Goal: Task Accomplishment & Management: Manage account settings

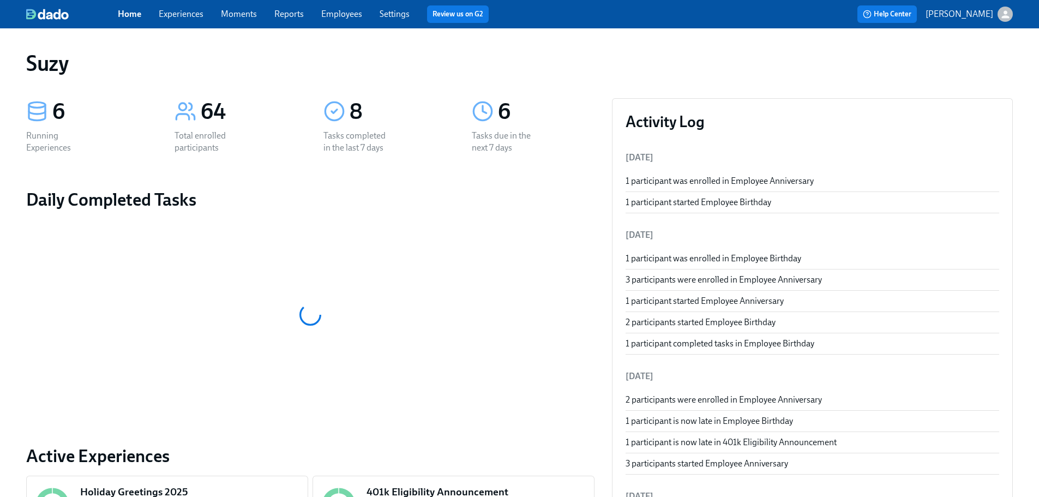
click at [339, 19] on span "Employees" at bounding box center [341, 14] width 41 height 12
click at [339, 17] on link "Employees" at bounding box center [341, 14] width 41 height 10
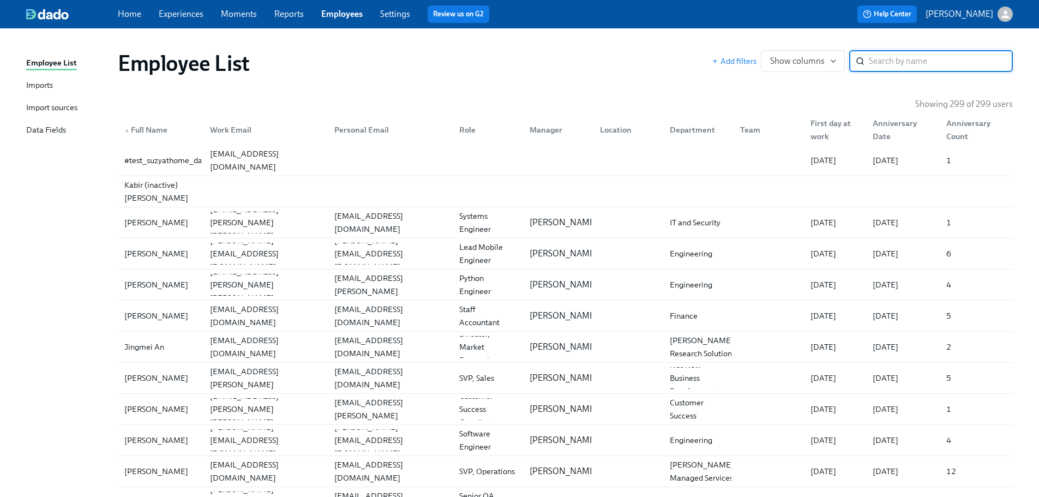
click at [898, 56] on input "search" at bounding box center [941, 61] width 144 height 22
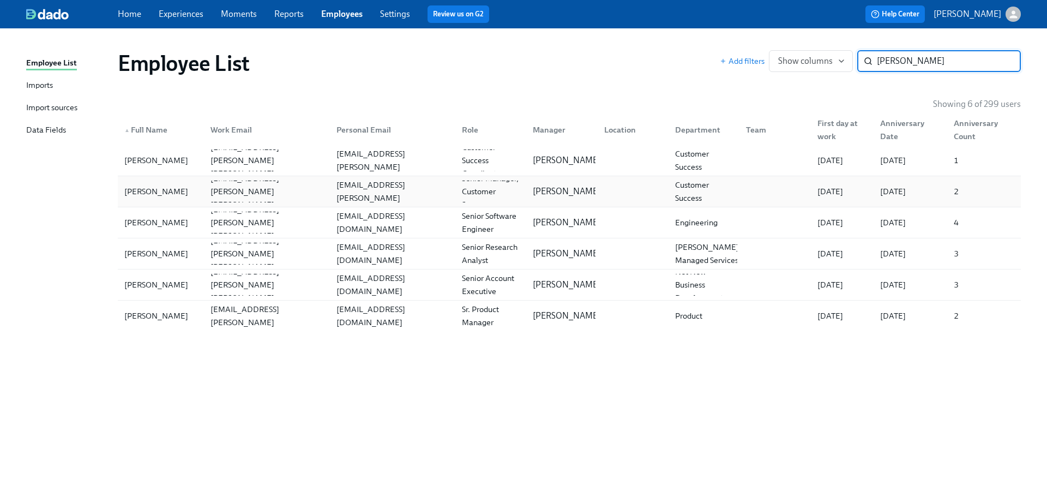
type input "[PERSON_NAME]"
click at [159, 185] on div "[PERSON_NAME]" at bounding box center [156, 191] width 73 height 13
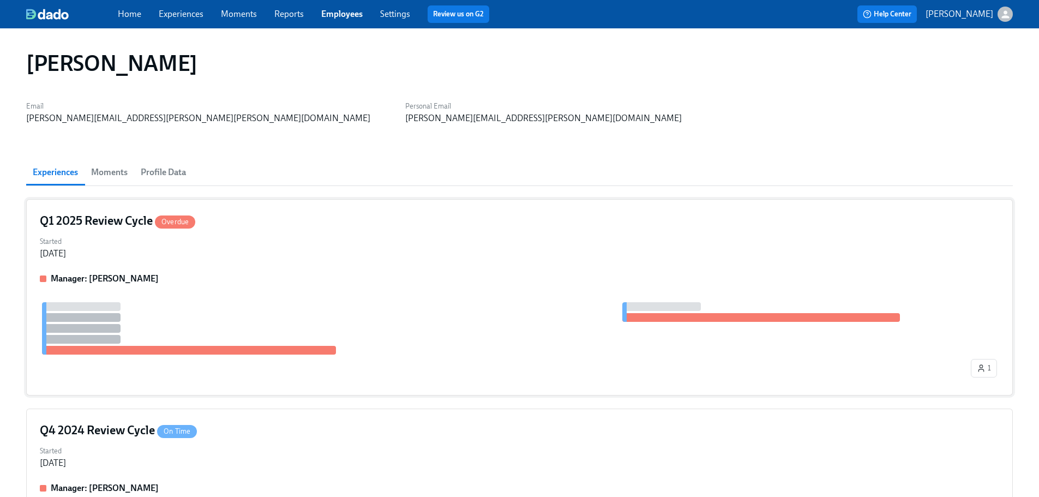
click at [515, 268] on div "Q1 2025 Review Cycle Overdue Started [DATE] Manager: [PERSON_NAME] 1" at bounding box center [519, 297] width 987 height 196
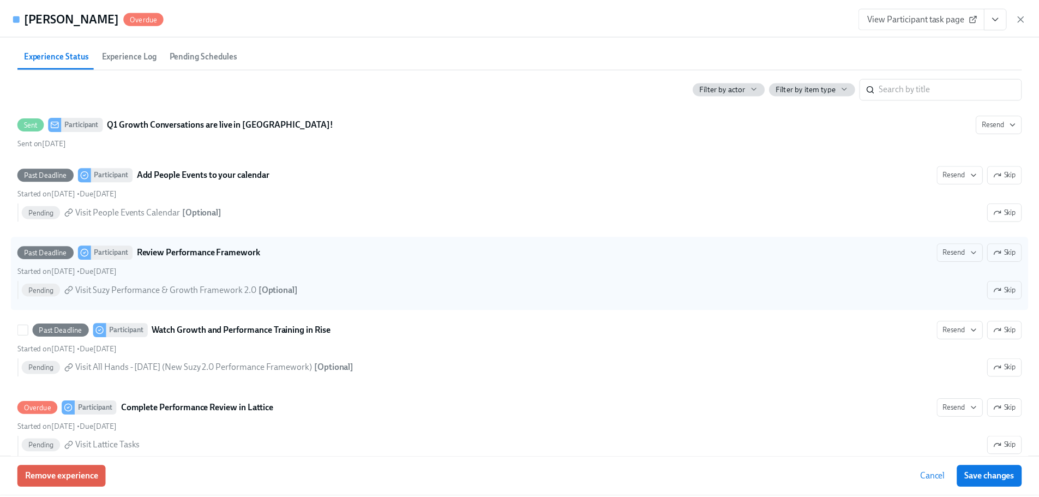
scroll to position [382, 0]
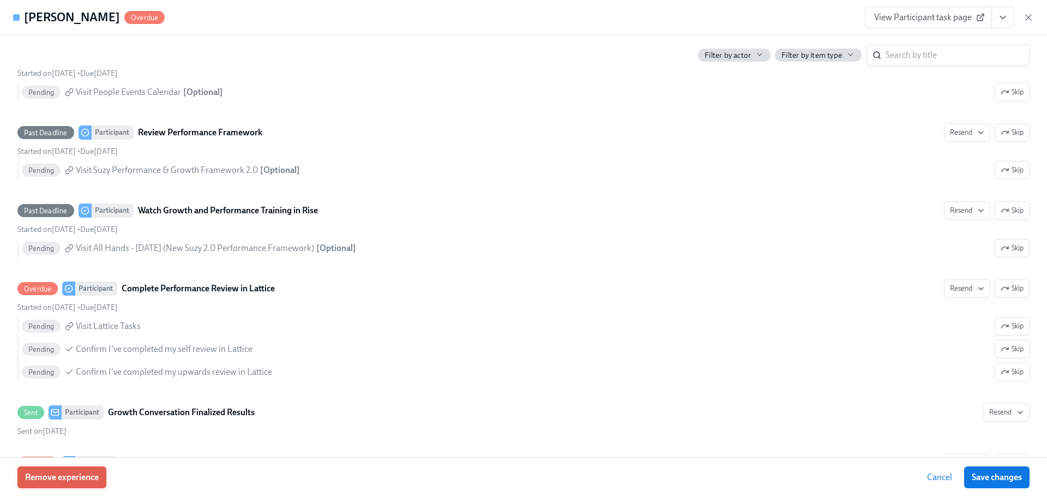
click at [64, 480] on span "Remove experience" at bounding box center [62, 477] width 74 height 11
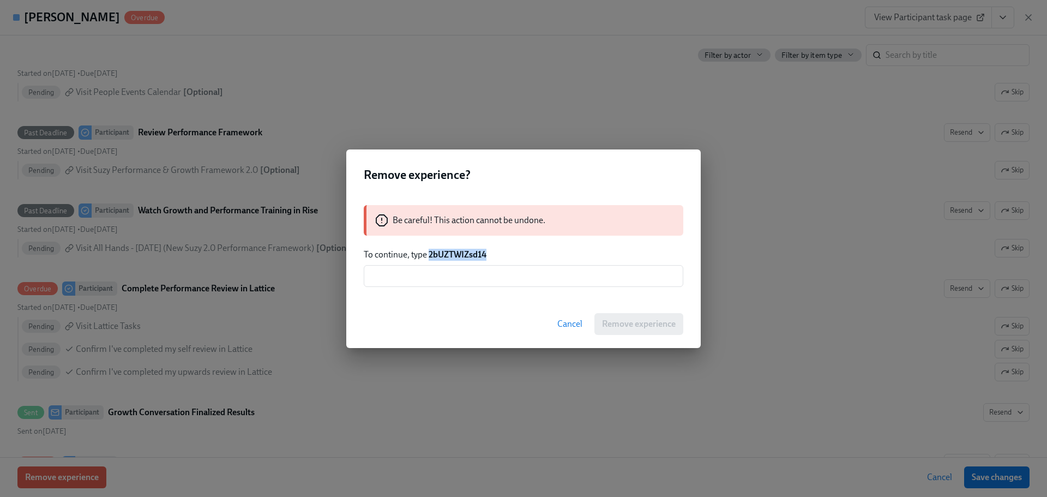
drag, startPoint x: 455, startPoint y: 259, endPoint x: 428, endPoint y: 257, distance: 26.8
click at [428, 257] on p "To continue, type 2bUZTWIZsd14" at bounding box center [524, 255] width 320 height 12
copy strong "2bUZTWIZsd14"
click at [453, 272] on input "text" at bounding box center [524, 276] width 320 height 22
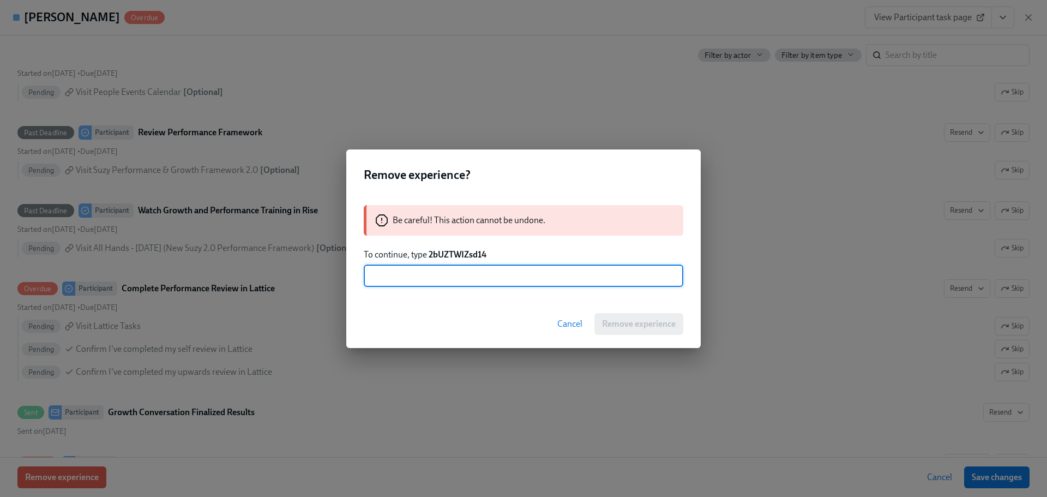
paste input "2bUZTWIZsd14"
type input "2bUZTWIZsd14"
click at [658, 323] on span "Remove experience" at bounding box center [639, 324] width 74 height 11
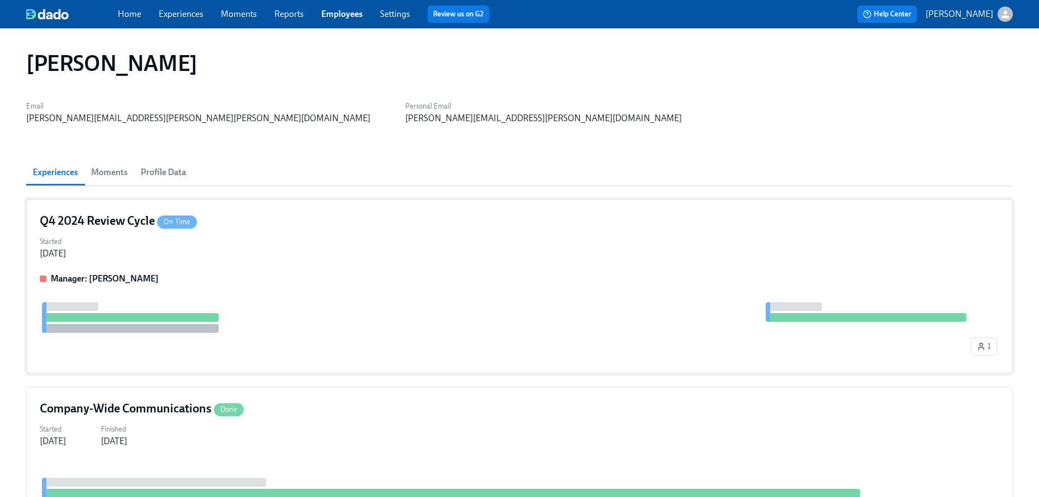
click at [278, 263] on div "Q4 2024 Review Cycle On Time Started [DATE] Manager: [PERSON_NAME] 1" at bounding box center [519, 286] width 987 height 175
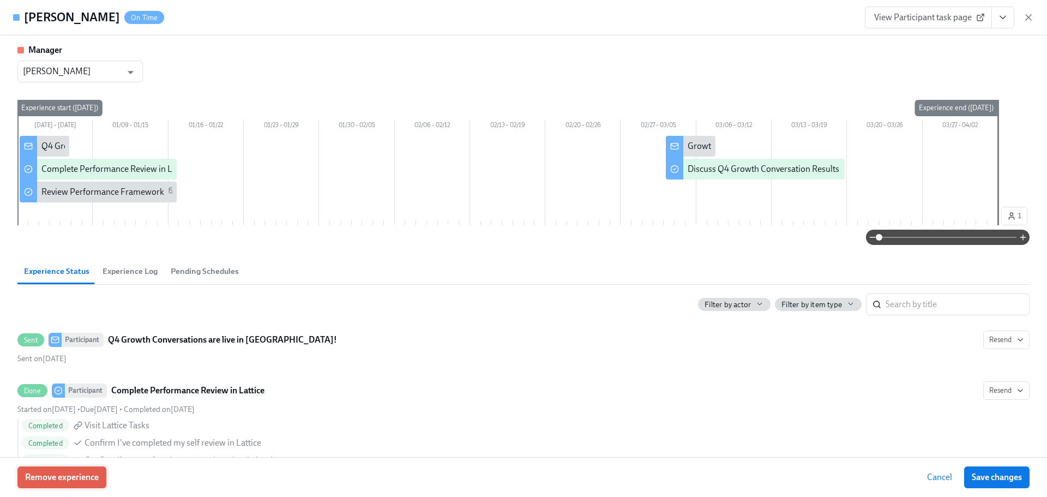
click at [72, 474] on span "Remove experience" at bounding box center [62, 477] width 74 height 11
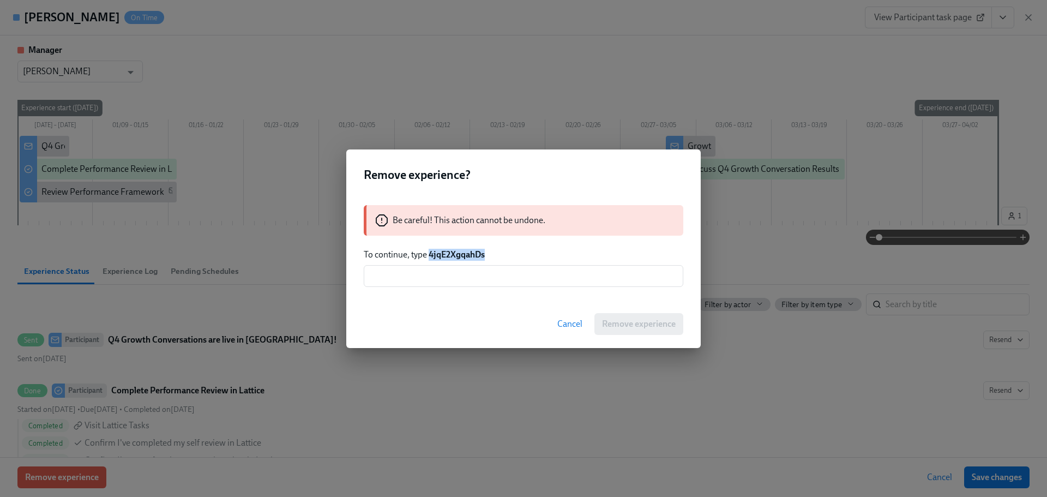
drag, startPoint x: 491, startPoint y: 261, endPoint x: 430, endPoint y: 252, distance: 61.2
click at [430, 252] on div "Be careful! This action cannot be undone. To continue, type 4jqE2XgqahDs ​" at bounding box center [523, 246] width 355 height 108
copy strong "4jqE2XgqahDs"
click at [456, 269] on input "text" at bounding box center [524, 276] width 320 height 22
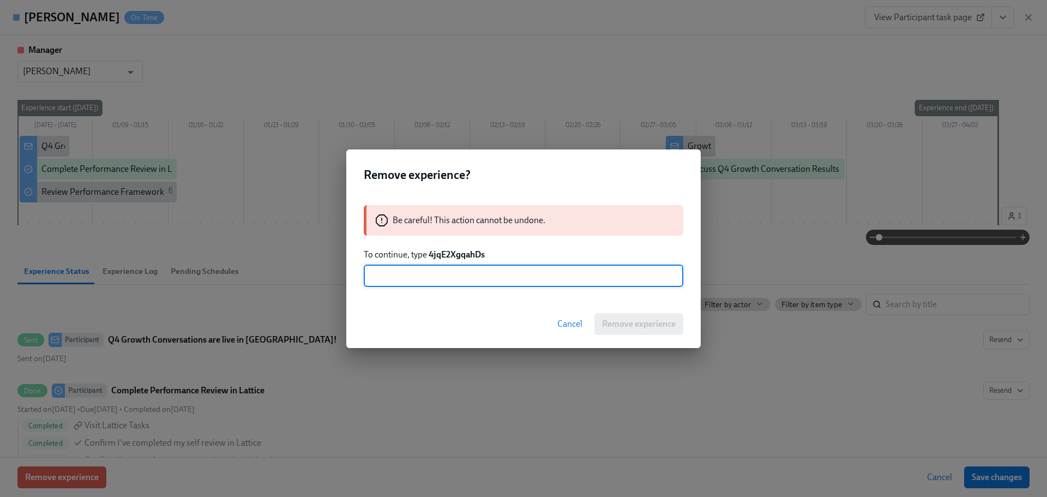
paste input "4jqE2XgqahDs"
type input "4jqE2XgqahDs"
click at [657, 322] on span "Remove experience" at bounding box center [639, 324] width 74 height 11
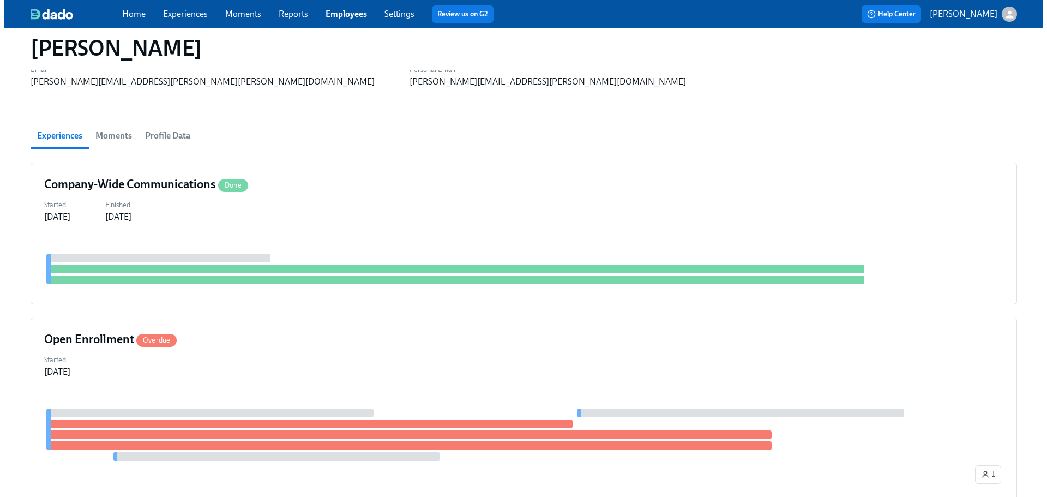
scroll to position [0, 0]
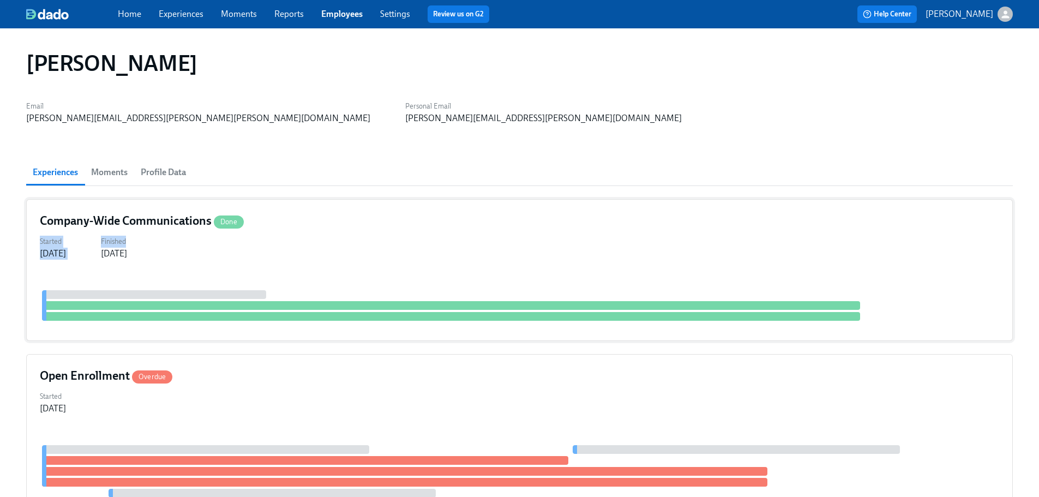
click at [374, 228] on div "Company-Wide Communications Done Started [DATE] Finished [DATE]" at bounding box center [519, 270] width 987 height 142
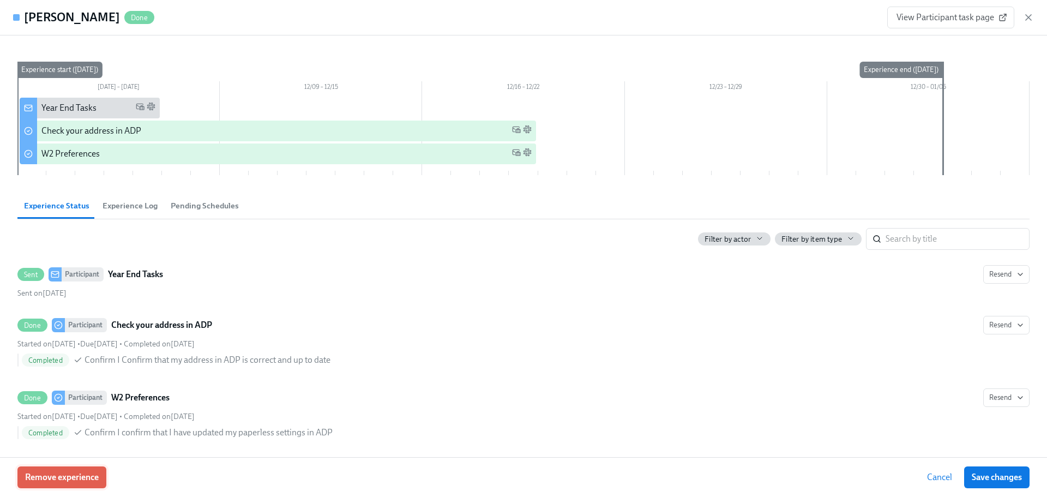
click at [88, 484] on button "Remove experience" at bounding box center [61, 477] width 89 height 22
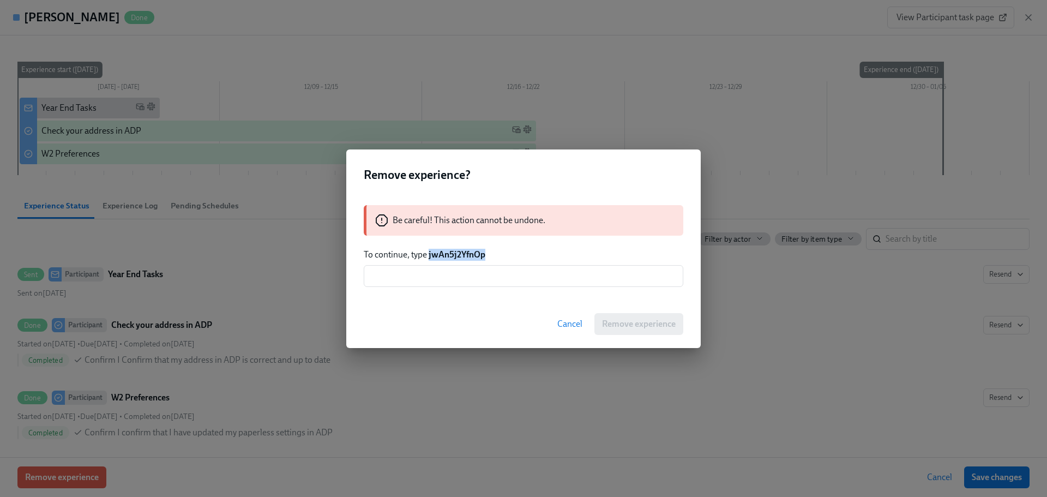
drag, startPoint x: 485, startPoint y: 259, endPoint x: 428, endPoint y: 258, distance: 56.7
click at [428, 258] on p "To continue, type jwAn5j2YfnOp" at bounding box center [524, 255] width 320 height 12
copy strong "jwAn5j2YfnOp"
click at [456, 274] on input "text" at bounding box center [524, 276] width 320 height 22
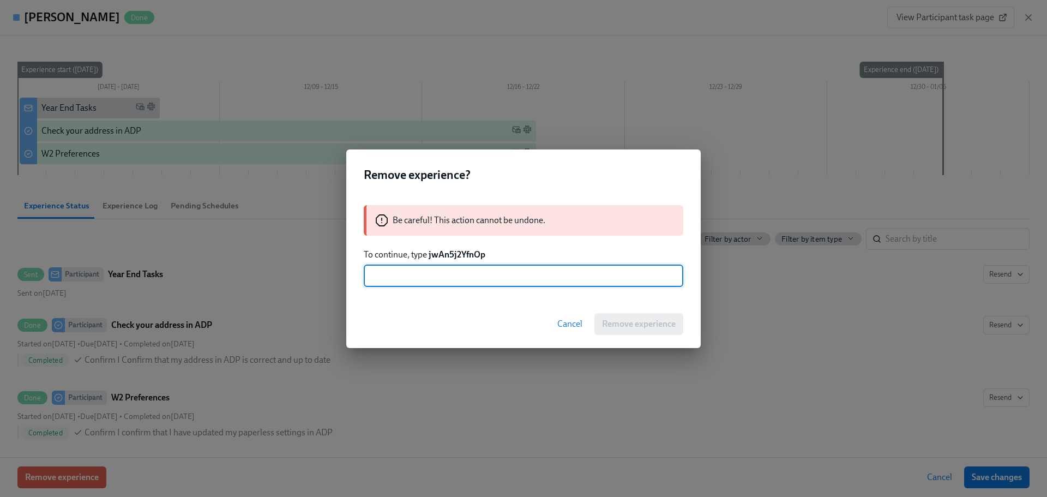
paste input "jwAn5j2YfnOp"
type input "jwAn5j2YfnOp"
click at [642, 338] on div "Cancel Remove experience" at bounding box center [523, 324] width 355 height 48
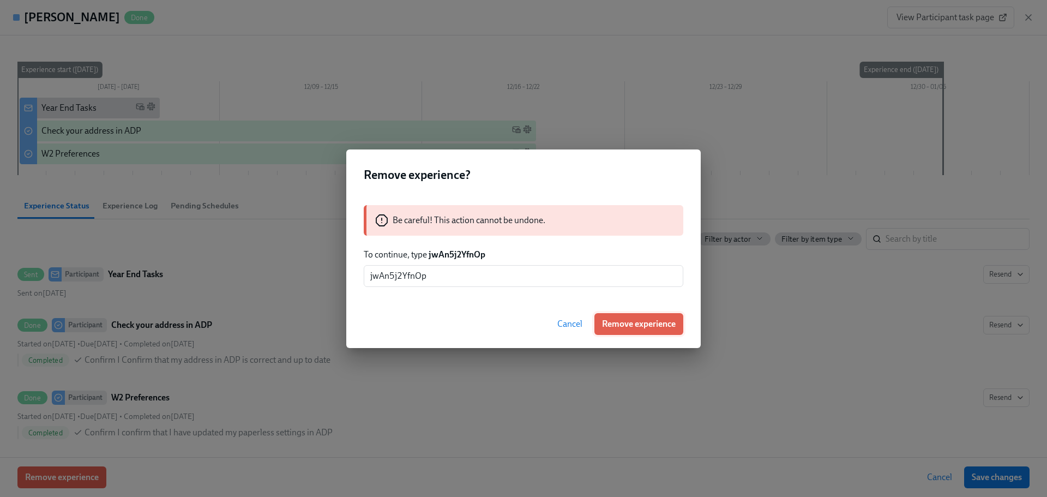
click at [641, 331] on button "Remove experience" at bounding box center [638, 324] width 89 height 22
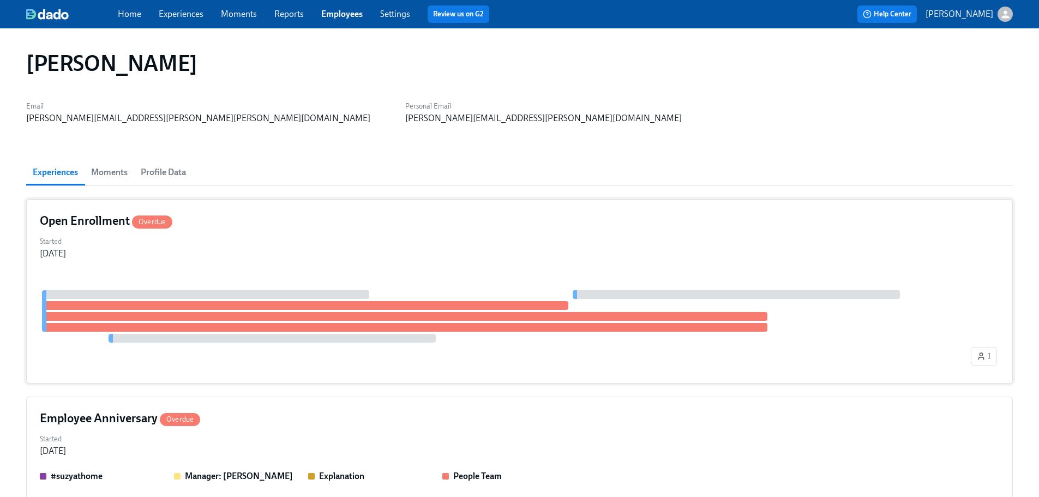
click at [387, 259] on div "Started [DATE]" at bounding box center [519, 246] width 959 height 26
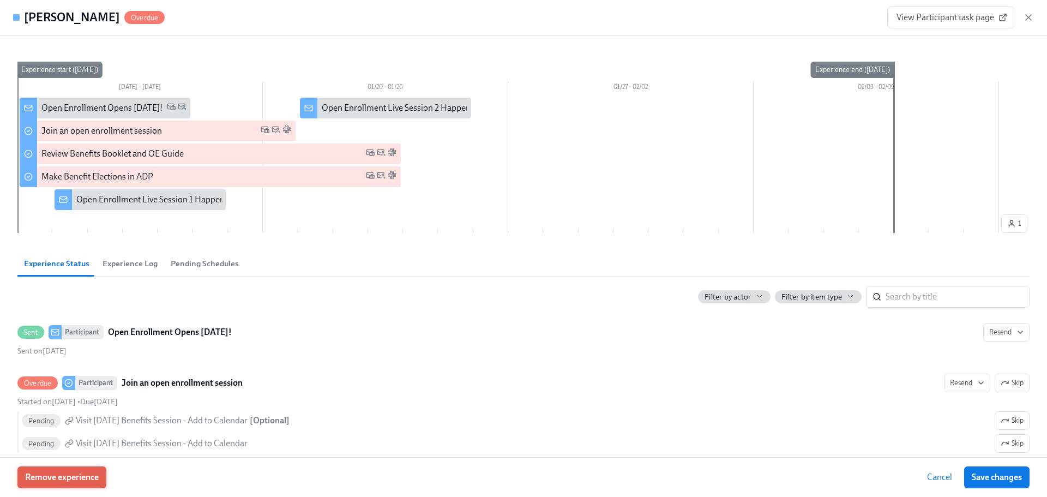
click at [55, 470] on button "Remove experience" at bounding box center [61, 477] width 89 height 22
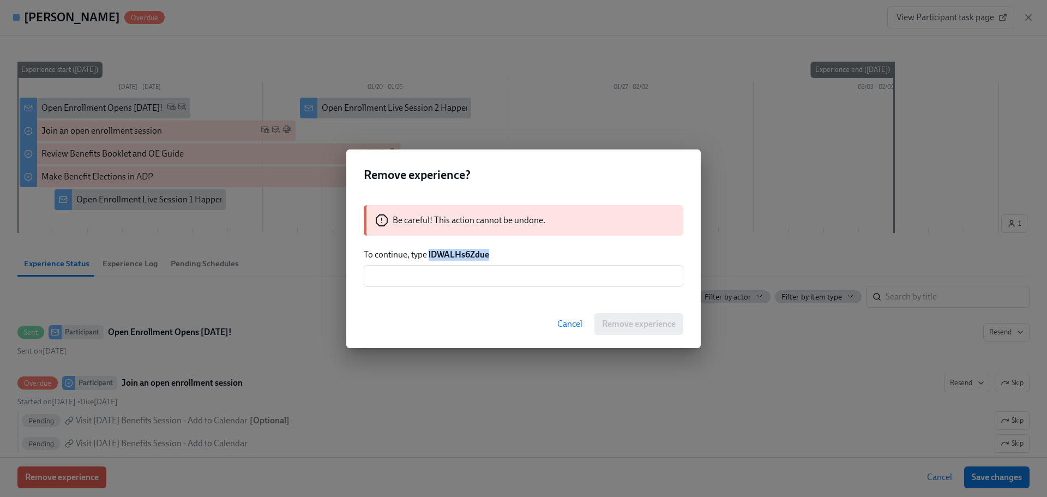
drag, startPoint x: 502, startPoint y: 252, endPoint x: 429, endPoint y: 254, distance: 72.6
click at [429, 254] on p "To continue, type lDWALHs6Zdue" at bounding box center [524, 255] width 320 height 12
copy strong "lDWALHs6Zdue"
click at [455, 271] on input "text" at bounding box center [524, 276] width 320 height 22
paste input "lDWALHs6Zdue"
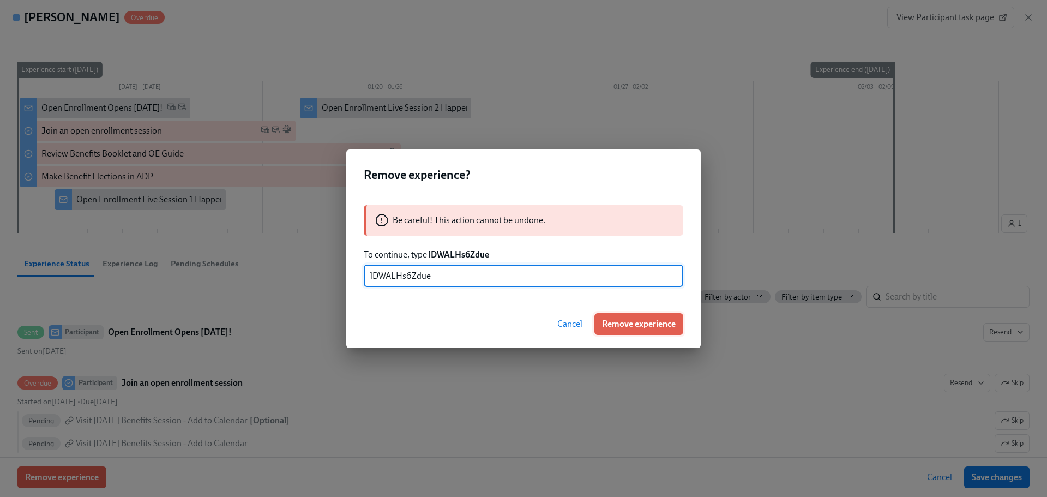
type input "lDWALHs6Zdue"
click at [632, 316] on div "Cancel Remove experience" at bounding box center [523, 324] width 355 height 48
click at [627, 328] on span "Remove experience" at bounding box center [639, 324] width 74 height 11
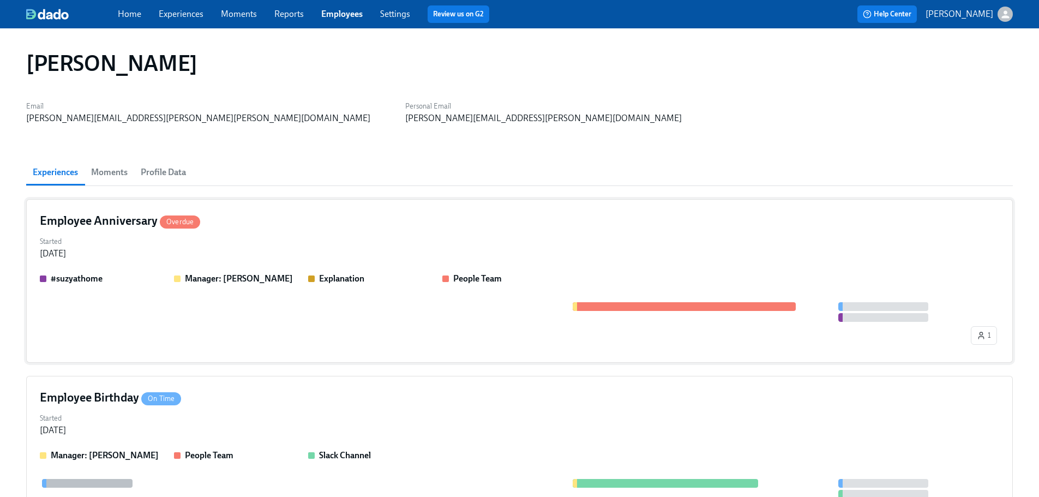
click at [223, 230] on div "Employee Anniversary Overdue Started [DATE] #suzyathome Manager: [PERSON_NAME] …" at bounding box center [519, 281] width 987 height 164
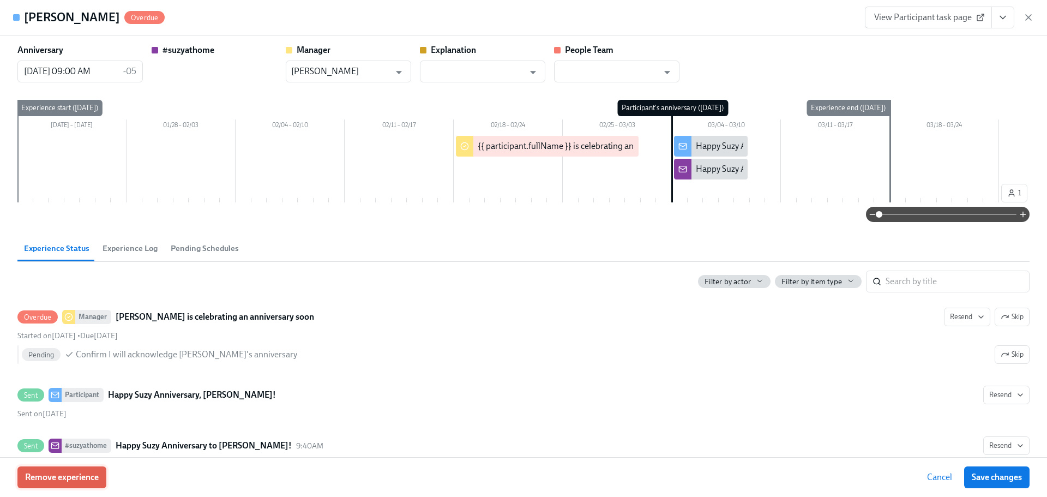
click at [83, 484] on button "Remove experience" at bounding box center [61, 477] width 89 height 22
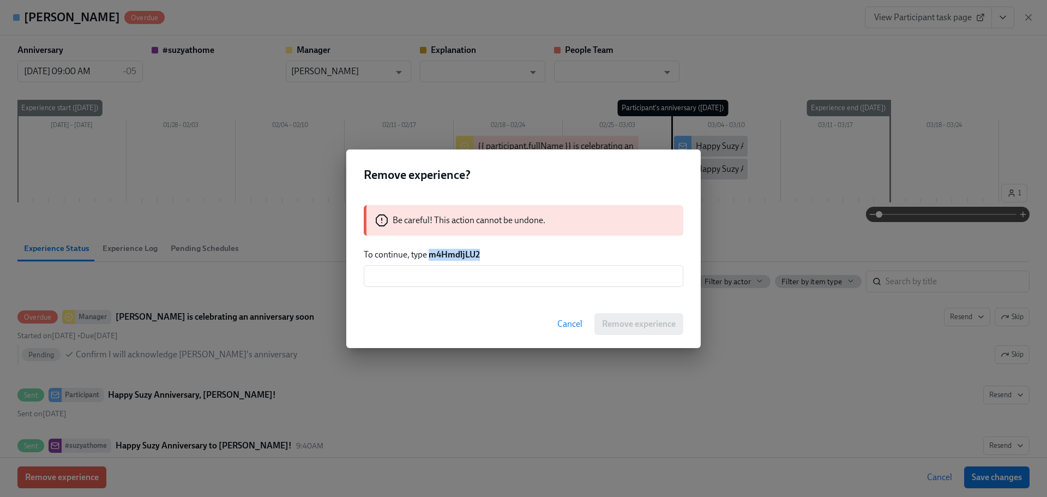
drag, startPoint x: 489, startPoint y: 253, endPoint x: 430, endPoint y: 260, distance: 58.8
click at [430, 260] on p "To continue, type m4HmdljLU2" at bounding box center [524, 255] width 320 height 12
copy strong "m4HmdljLU2"
drag, startPoint x: 438, startPoint y: 278, endPoint x: 456, endPoint y: 282, distance: 18.4
click at [439, 278] on input "text" at bounding box center [524, 276] width 320 height 22
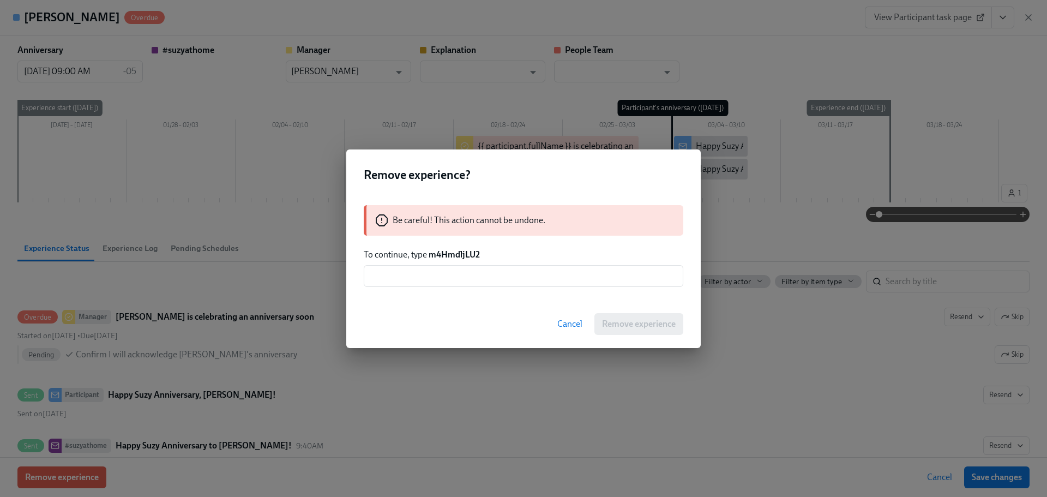
paste input "m4HmdljLU2"
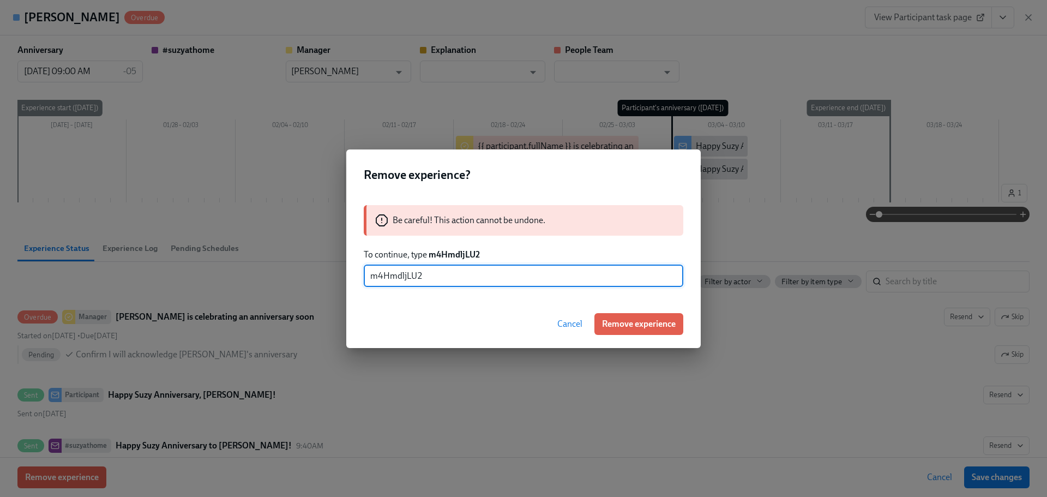
type input "m4HmdljLU2"
click at [635, 333] on button "Remove experience" at bounding box center [638, 324] width 89 height 22
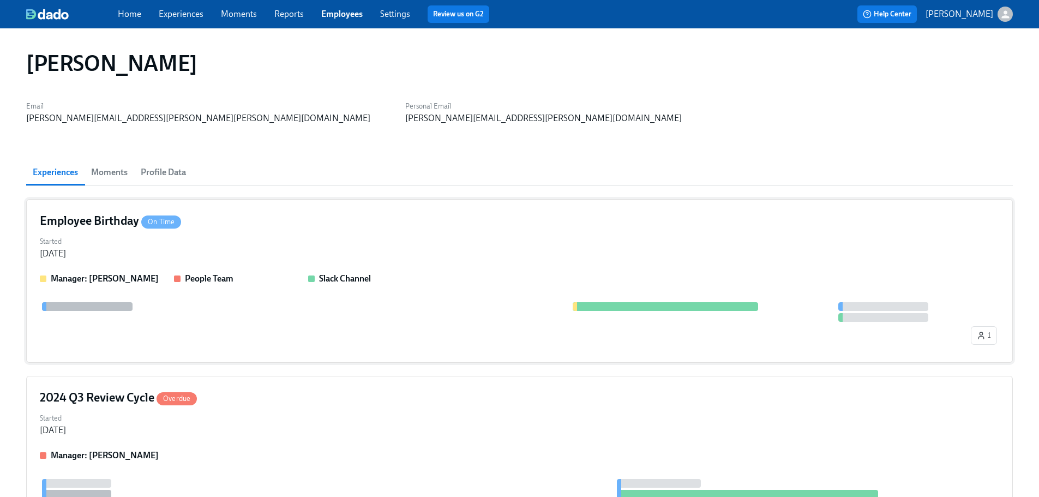
click at [172, 323] on div "1" at bounding box center [519, 325] width 959 height 47
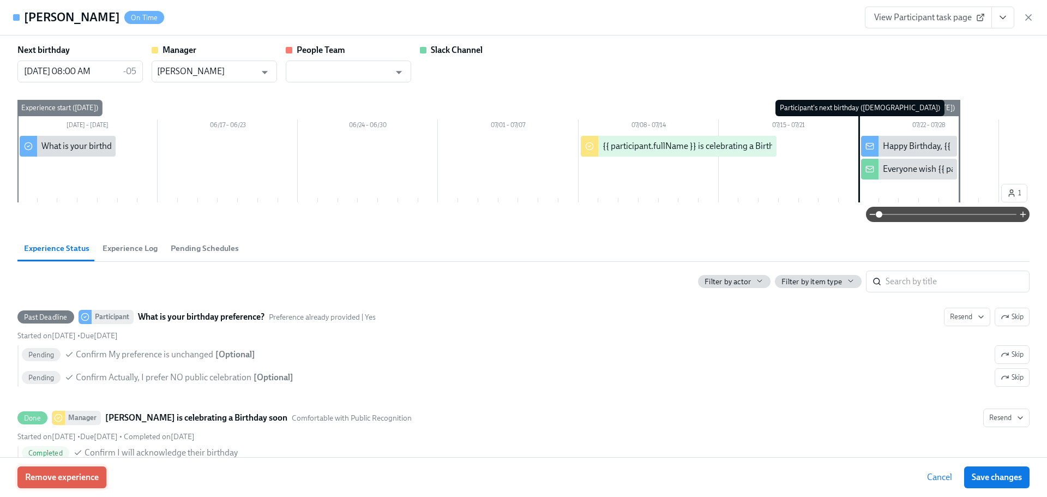
click at [73, 482] on span "Remove experience" at bounding box center [62, 477] width 74 height 11
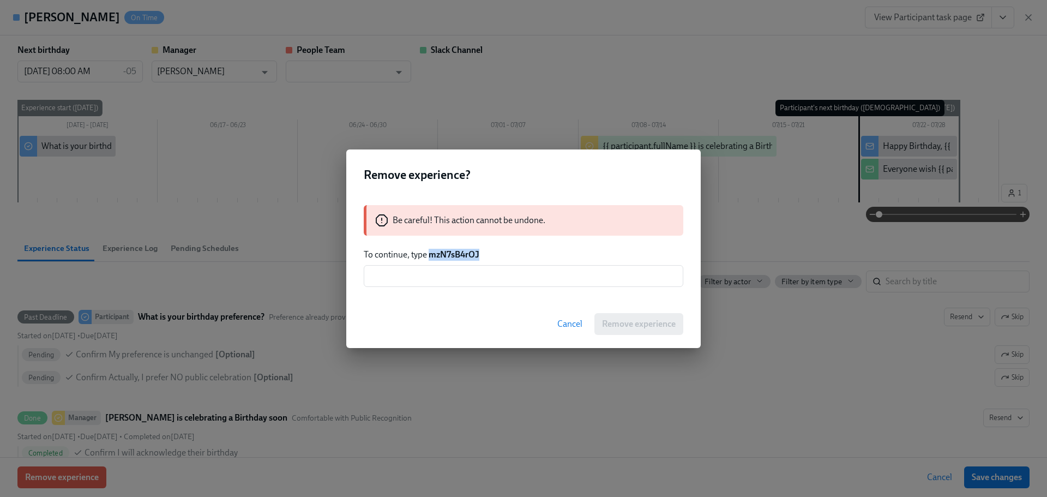
drag, startPoint x: 483, startPoint y: 259, endPoint x: 431, endPoint y: 256, distance: 51.9
click at [431, 256] on p "To continue, type mzN7sB4rOJ" at bounding box center [524, 255] width 320 height 12
copy strong "mzN7sB4rOJ"
click at [460, 276] on input "text" at bounding box center [524, 276] width 320 height 22
paste input "mzN7sB4rOJ"
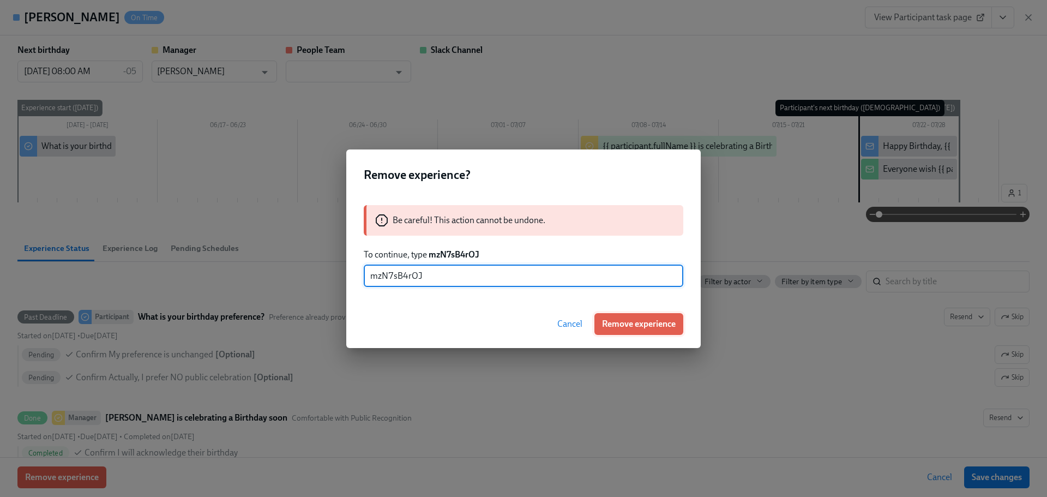
type input "mzN7sB4rOJ"
click at [640, 333] on button "Remove experience" at bounding box center [638, 324] width 89 height 22
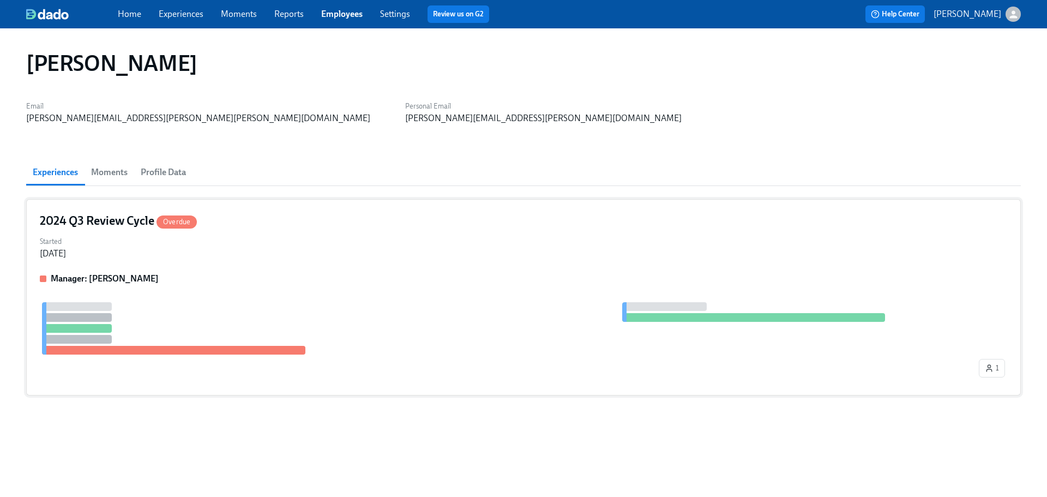
click at [354, 225] on div "2024 Q3 Review Cycle Overdue" at bounding box center [524, 221] width 968 height 16
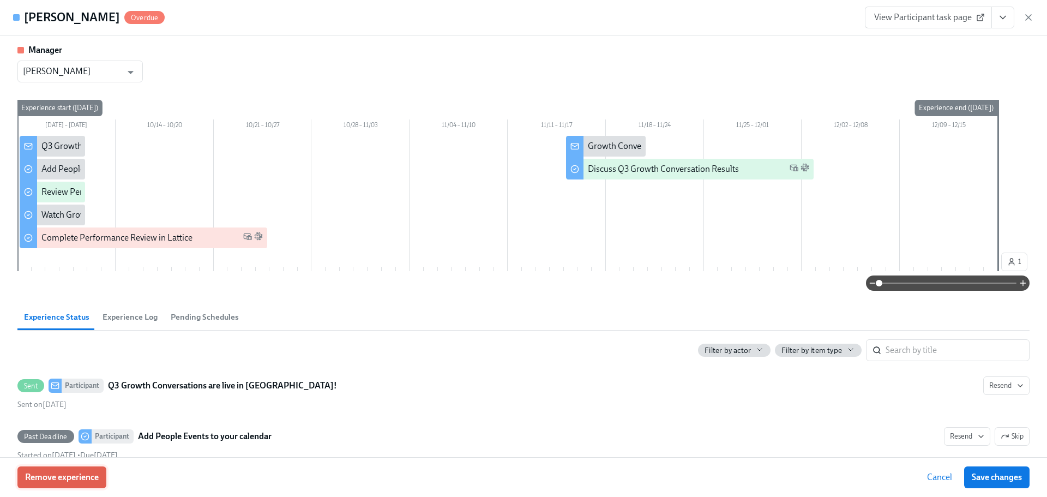
click at [93, 474] on span "Remove experience" at bounding box center [62, 477] width 74 height 11
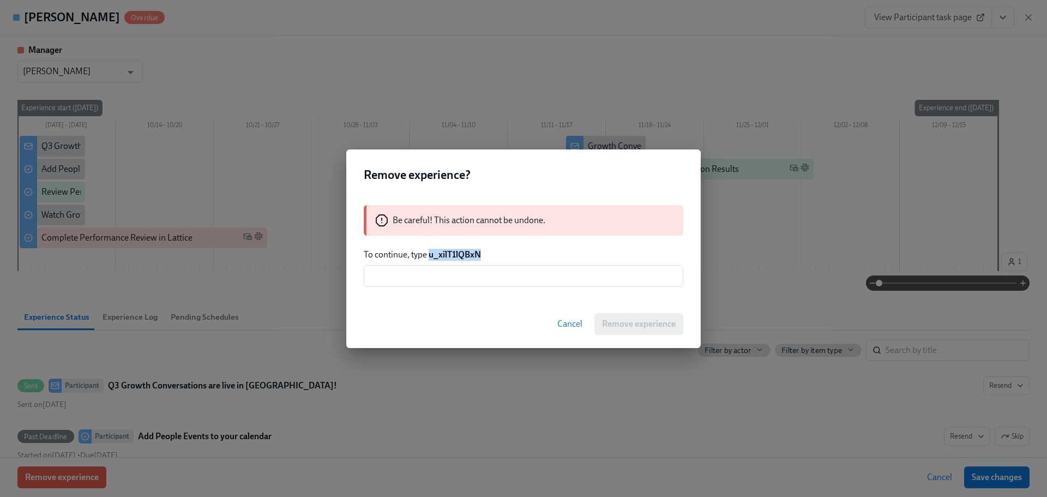
drag, startPoint x: 485, startPoint y: 252, endPoint x: 428, endPoint y: 257, distance: 56.9
click at [428, 257] on p "To continue, type u_xilT1lQBxN" at bounding box center [524, 255] width 320 height 12
copy strong "u_xilT1lQBxN"
click at [446, 281] on input "text" at bounding box center [524, 276] width 320 height 22
paste input "u_xilT1lQBxN"
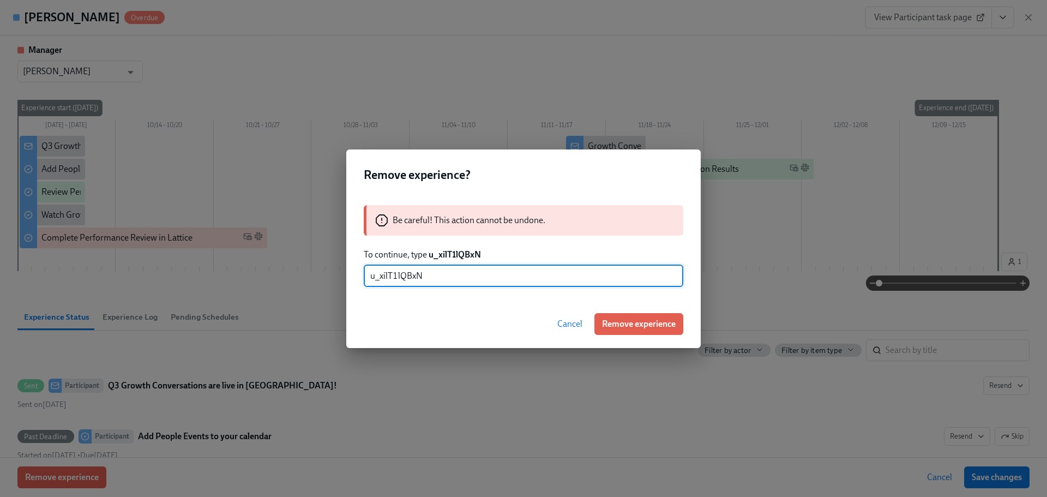
type input "u_xilT1lQBxN"
click at [630, 334] on button "Remove experience" at bounding box center [638, 324] width 89 height 22
